Goal: Task Accomplishment & Management: Manage account settings

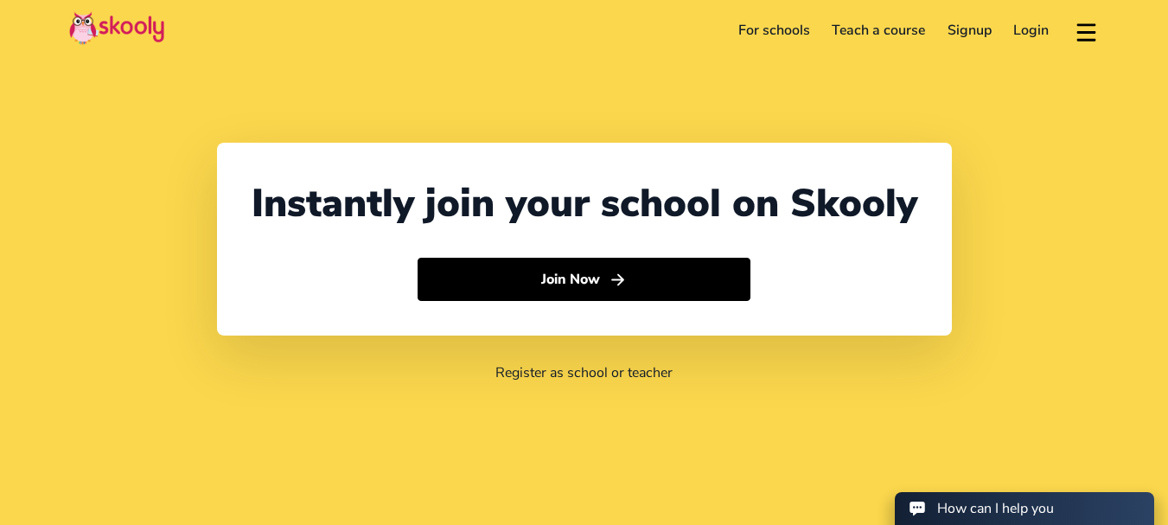
select select "91"
select select "[GEOGRAPHIC_DATA]"
select select "[GEOGRAPHIC_DATA]/[GEOGRAPHIC_DATA]"
click at [1018, 30] on link "Login" at bounding box center [1032, 30] width 58 height 28
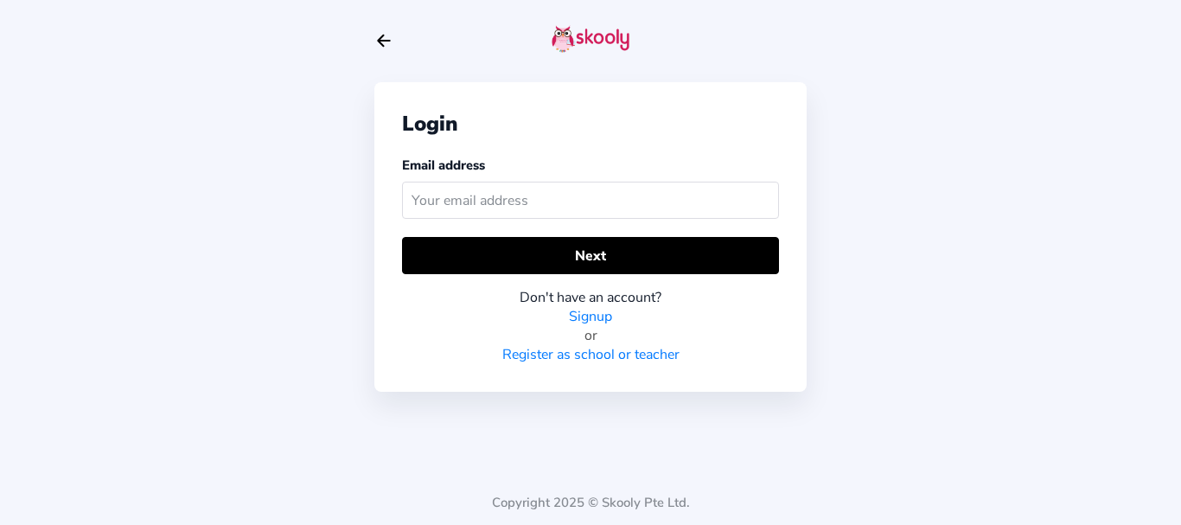
click at [506, 206] on input "text" at bounding box center [590, 200] width 377 height 37
type input "[EMAIL_ADDRESS][DOMAIN_NAME]"
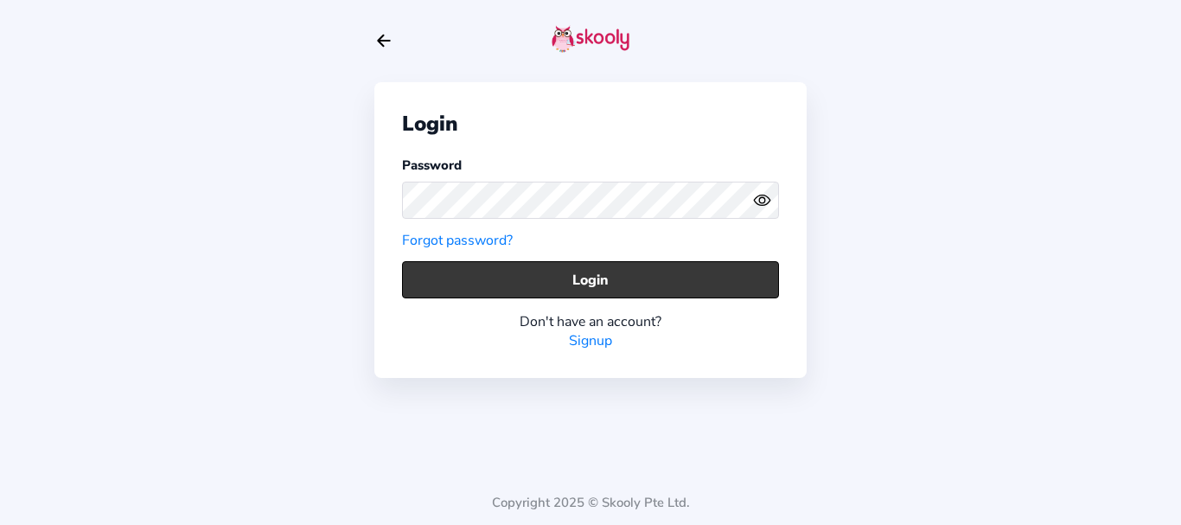
click at [447, 285] on button "Login" at bounding box center [590, 279] width 377 height 37
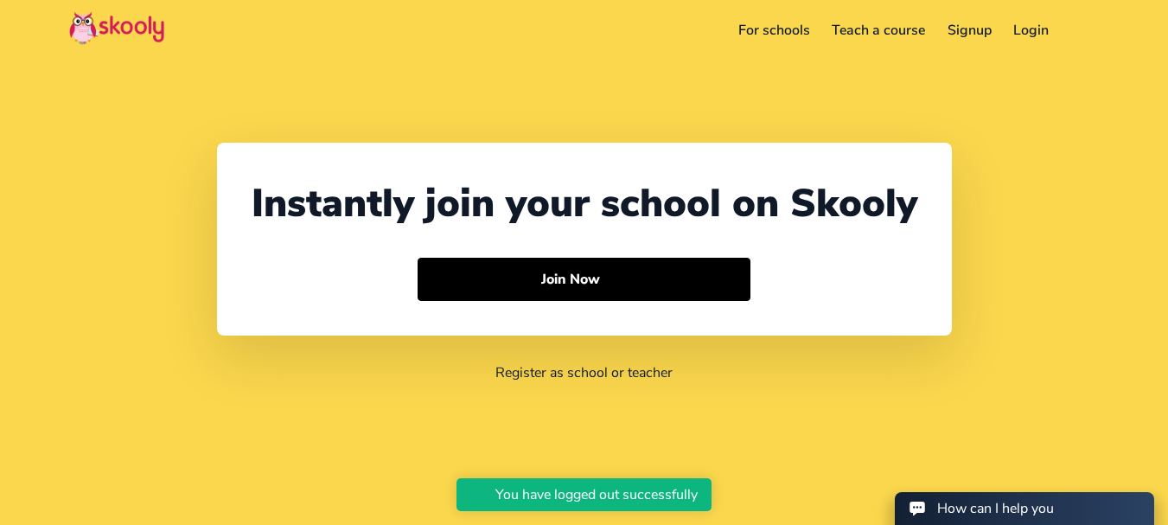
select select "91"
select select "[GEOGRAPHIC_DATA]"
select select "[GEOGRAPHIC_DATA]/[GEOGRAPHIC_DATA]"
click at [1029, 28] on link "Login" at bounding box center [1032, 30] width 58 height 28
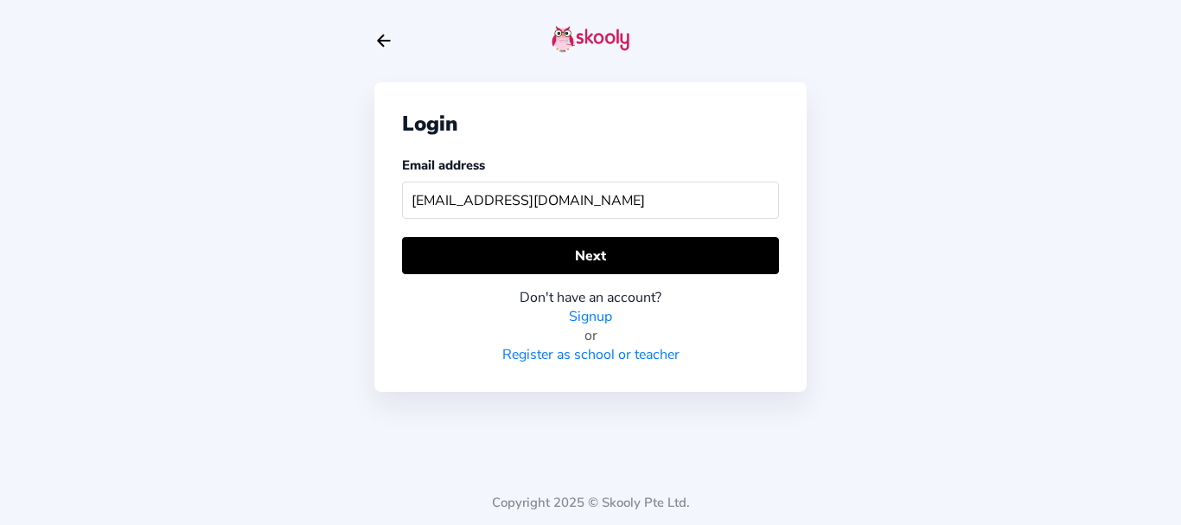
type input "[EMAIL_ADDRESS][DOMAIN_NAME]"
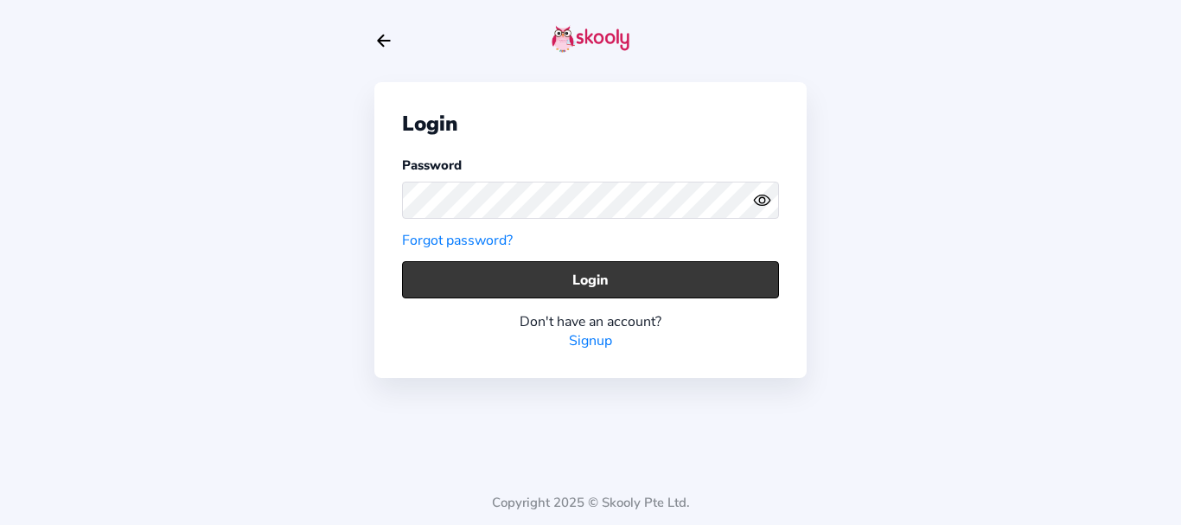
click at [458, 265] on button "Login" at bounding box center [590, 279] width 377 height 37
